Goal: Use online tool/utility: Utilize a website feature to perform a specific function

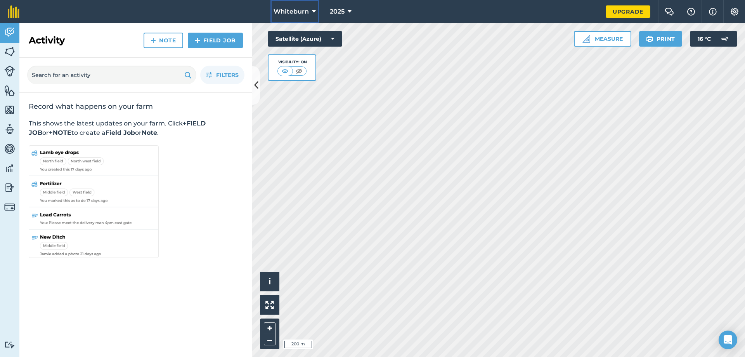
click at [313, 10] on icon at bounding box center [314, 11] width 4 height 9
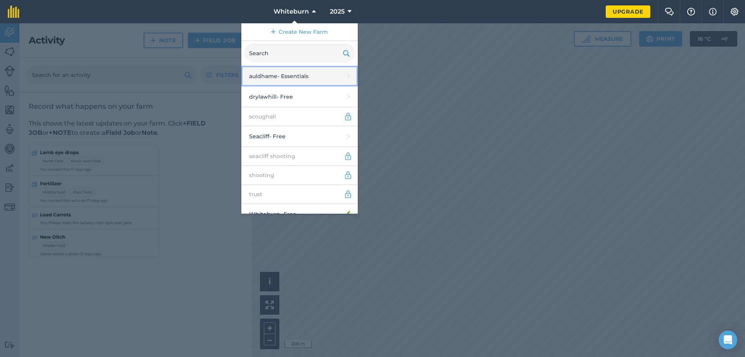
click at [289, 75] on link "auldhame - Essentials" at bounding box center [299, 76] width 116 height 21
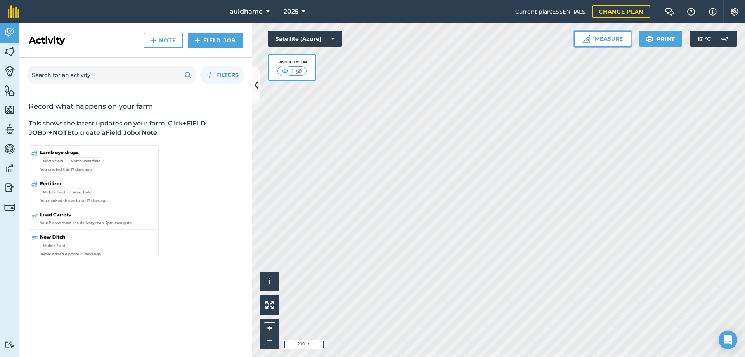
drag, startPoint x: 279, startPoint y: 277, endPoint x: 605, endPoint y: 41, distance: 402.5
click at [605, 41] on button "Measure" at bounding box center [602, 39] width 57 height 16
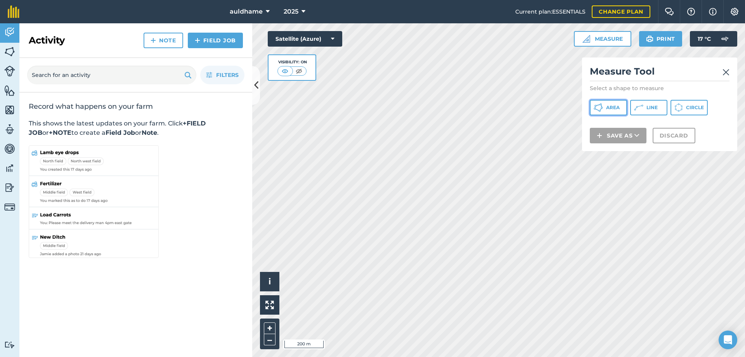
click at [614, 109] on span "Area" at bounding box center [613, 107] width 14 height 6
click at [727, 71] on img at bounding box center [726, 72] width 7 height 9
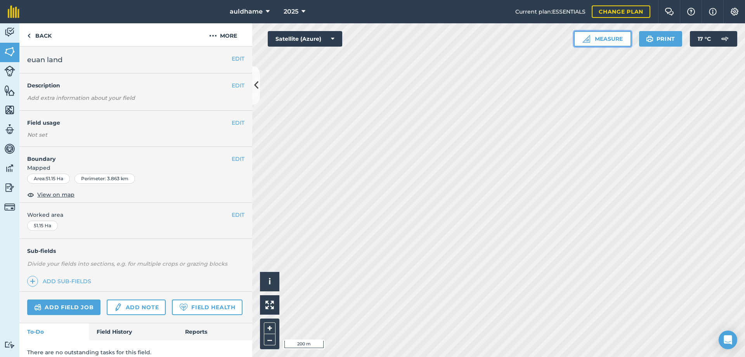
click at [607, 38] on button "Measure" at bounding box center [602, 39] width 57 height 16
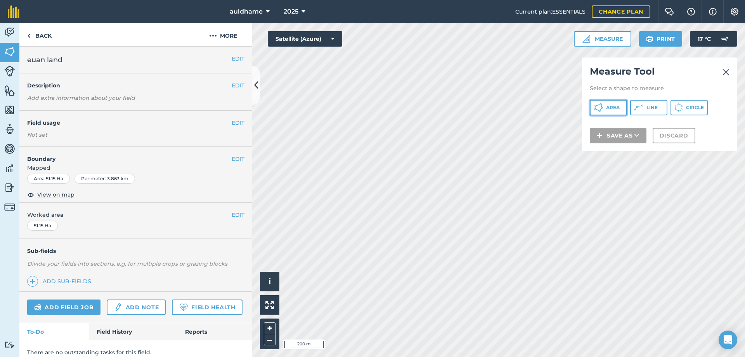
click at [606, 106] on span "Area" at bounding box center [613, 107] width 14 height 6
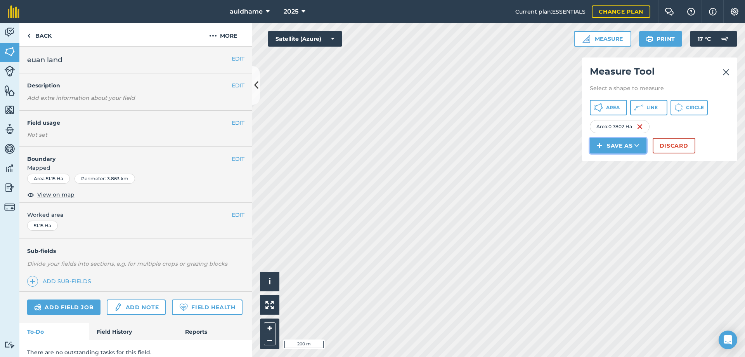
click at [619, 148] on button "Save as" at bounding box center [618, 146] width 57 height 16
click at [618, 197] on link "Note" at bounding box center [618, 197] width 54 height 17
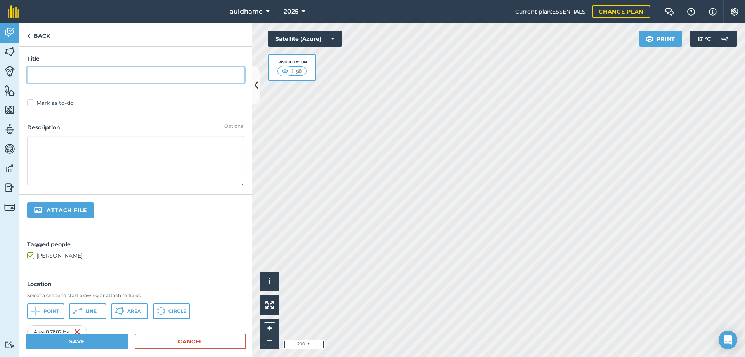
click at [38, 75] on input "text" at bounding box center [135, 75] width 217 height 16
type input "[PERSON_NAME]"
click at [130, 170] on textarea at bounding box center [135, 161] width 217 height 50
click at [77, 208] on input "file" at bounding box center [86, 210] width 119 height 16
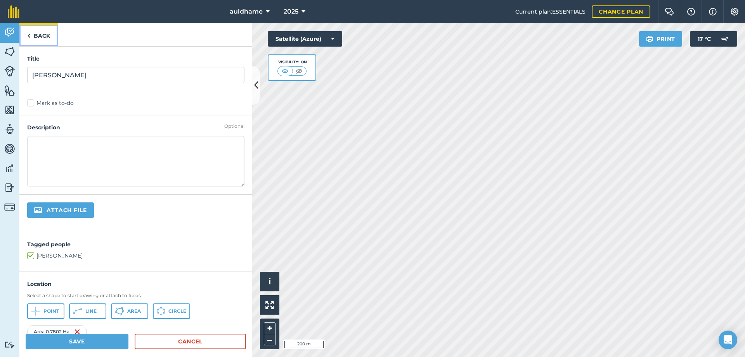
click at [38, 33] on link "Back" at bounding box center [38, 34] width 38 height 23
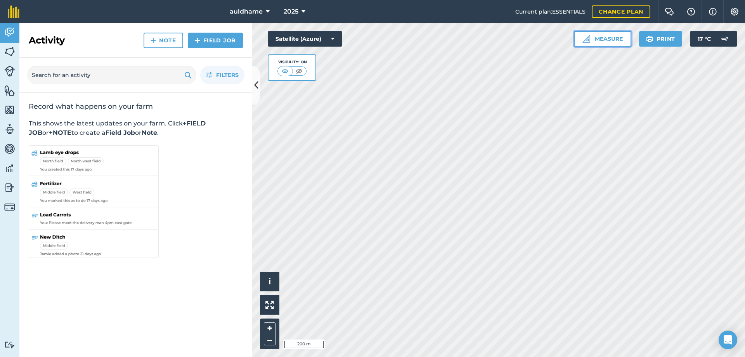
click at [605, 39] on button "Measure" at bounding box center [602, 39] width 57 height 16
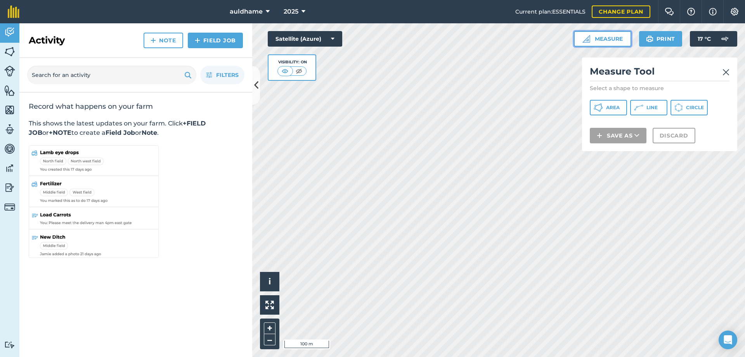
click at [599, 36] on button "Measure" at bounding box center [602, 39] width 57 height 16
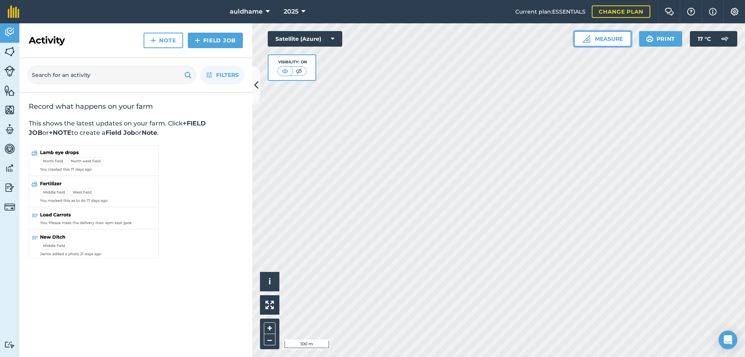
click at [602, 42] on button "Measure" at bounding box center [602, 39] width 57 height 16
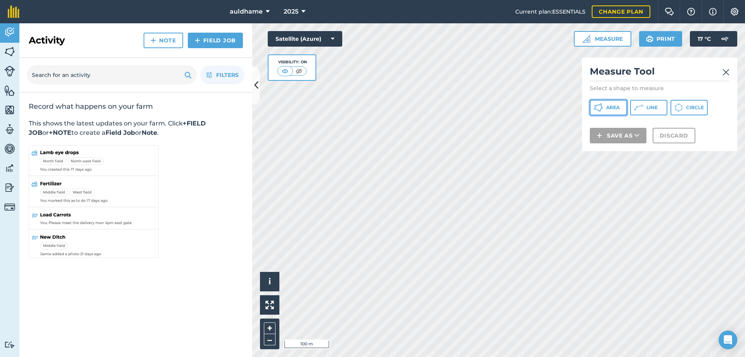
click at [613, 108] on span "Area" at bounding box center [613, 107] width 14 height 6
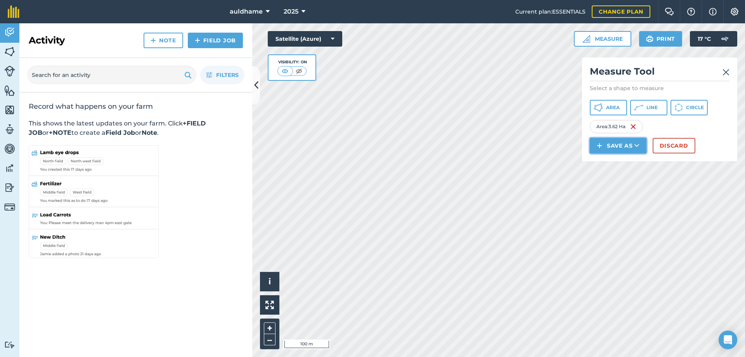
click at [626, 147] on button "Save as" at bounding box center [618, 146] width 57 height 16
click at [617, 195] on link "Note" at bounding box center [618, 197] width 54 height 17
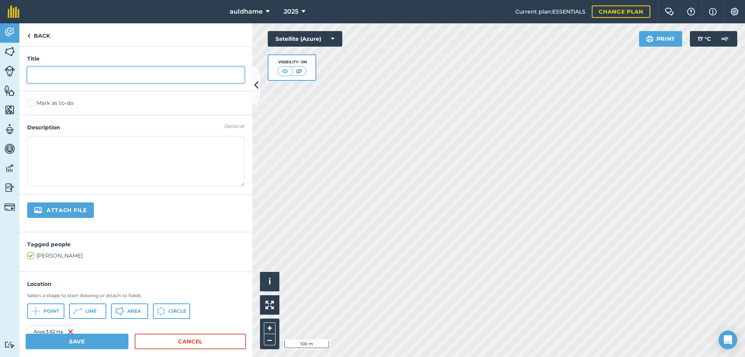
click at [42, 76] on input "text" at bounding box center [135, 75] width 217 height 16
type input "[PERSON_NAME]"
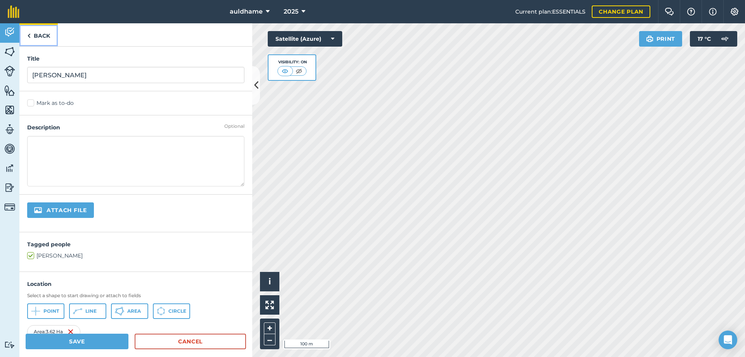
click at [42, 35] on link "Back" at bounding box center [38, 34] width 38 height 23
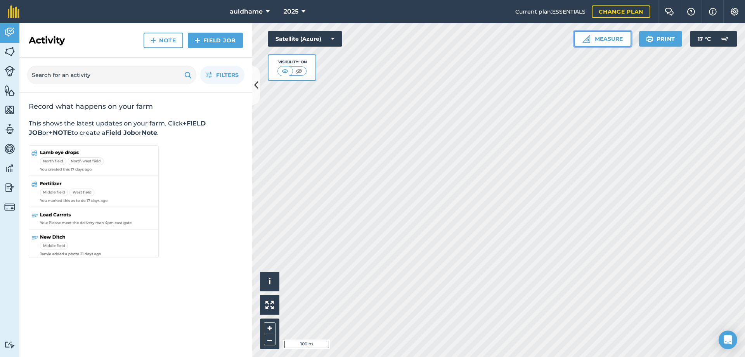
click at [605, 36] on button "Measure" at bounding box center [602, 39] width 57 height 16
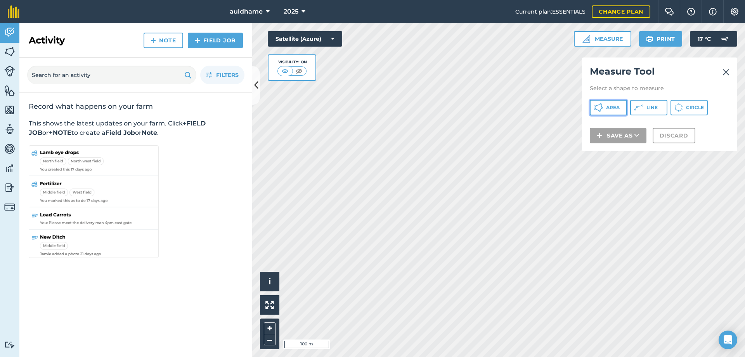
click at [614, 107] on span "Area" at bounding box center [613, 107] width 14 height 6
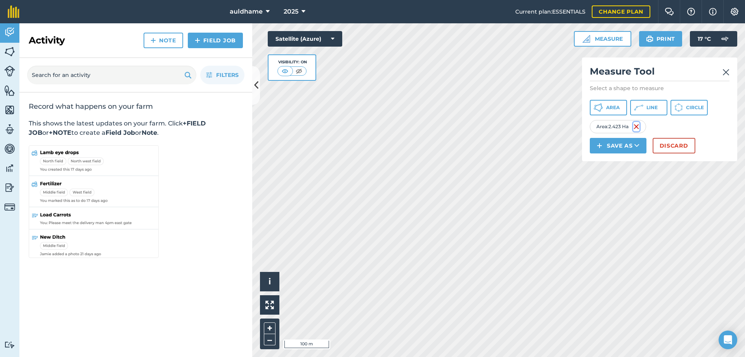
click at [637, 125] on img at bounding box center [637, 126] width 6 height 9
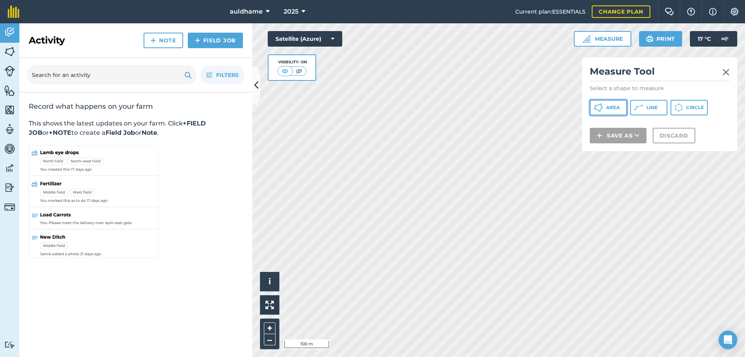
click at [604, 106] on button "Area" at bounding box center [608, 108] width 37 height 16
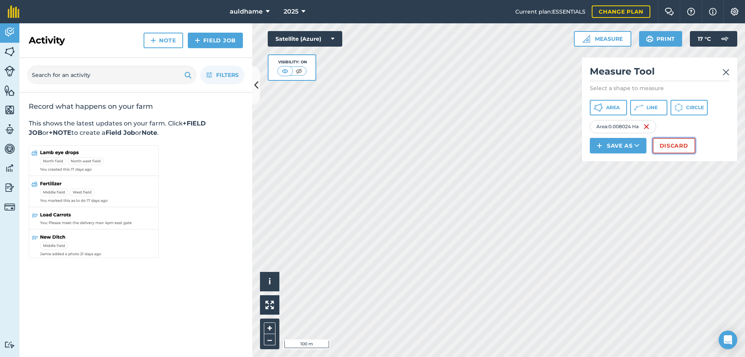
click at [663, 142] on button "Discard" at bounding box center [674, 146] width 43 height 16
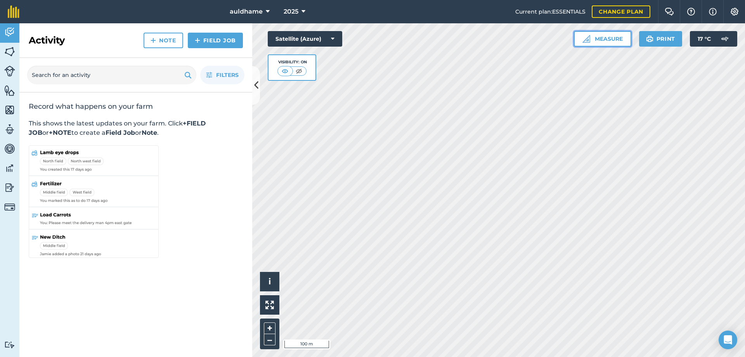
click at [614, 40] on button "Measure" at bounding box center [602, 39] width 57 height 16
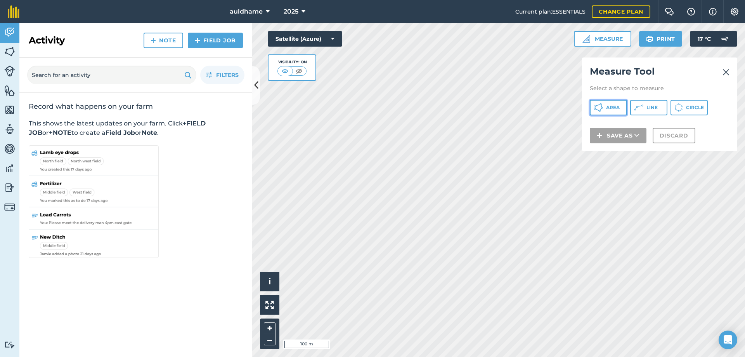
click at [615, 106] on span "Area" at bounding box center [613, 107] width 14 height 6
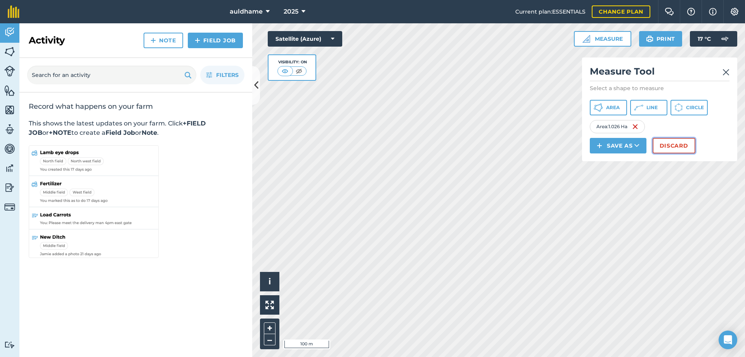
click at [671, 144] on button "Discard" at bounding box center [674, 146] width 43 height 16
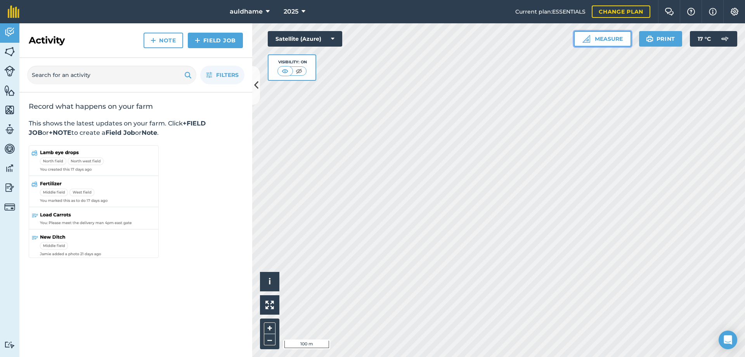
click at [614, 38] on button "Measure" at bounding box center [602, 39] width 57 height 16
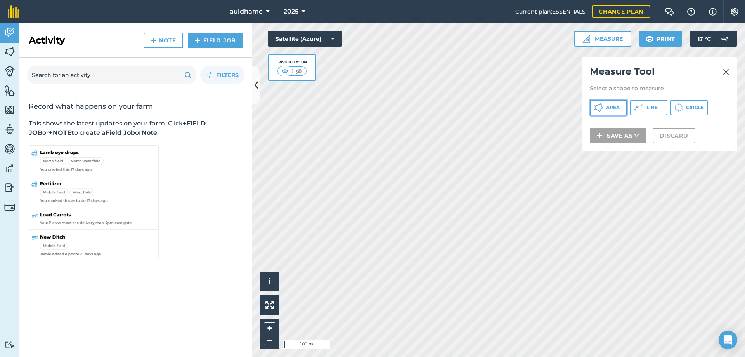
click at [613, 104] on button "Area" at bounding box center [608, 108] width 37 height 16
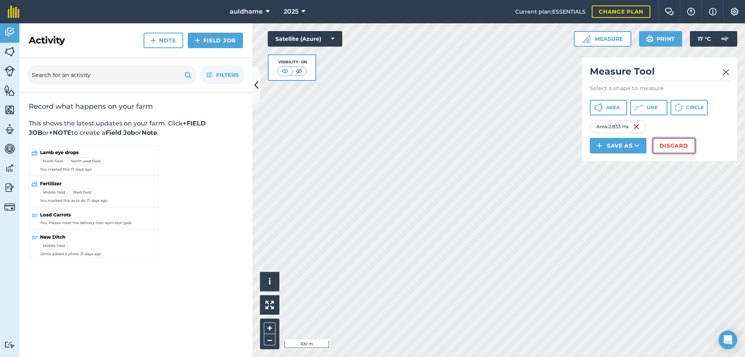
click at [662, 147] on button "Discard" at bounding box center [674, 146] width 43 height 16
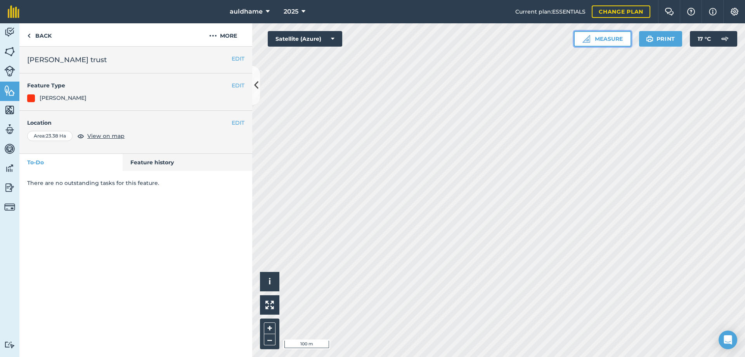
click at [608, 38] on button "Measure" at bounding box center [602, 39] width 57 height 16
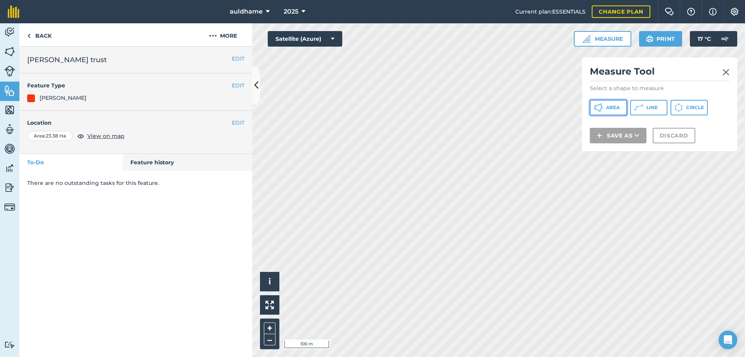
click at [610, 108] on span "Area" at bounding box center [613, 107] width 14 height 6
